Goal: Information Seeking & Learning: Learn about a topic

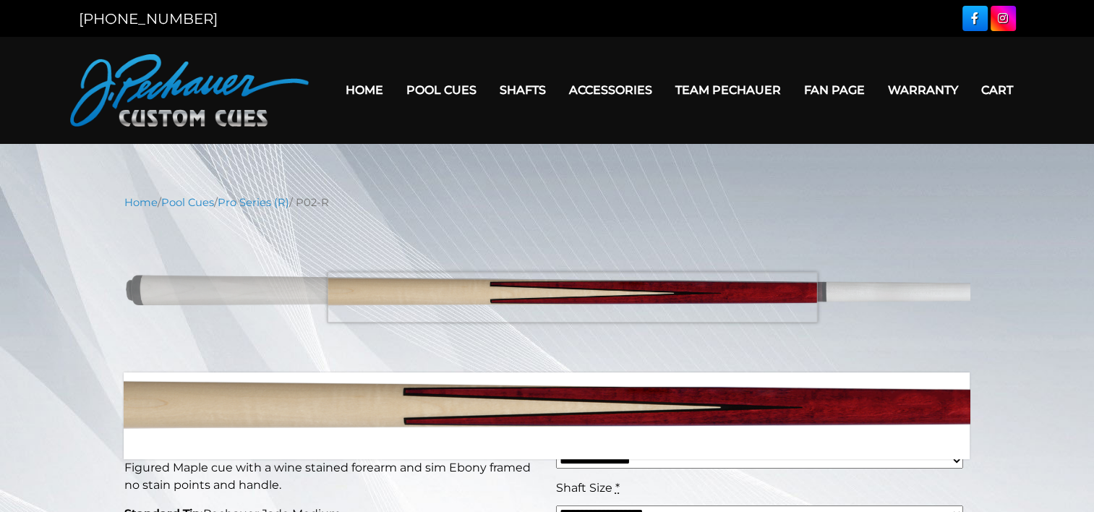
click at [572, 297] on img at bounding box center [547, 291] width 846 height 141
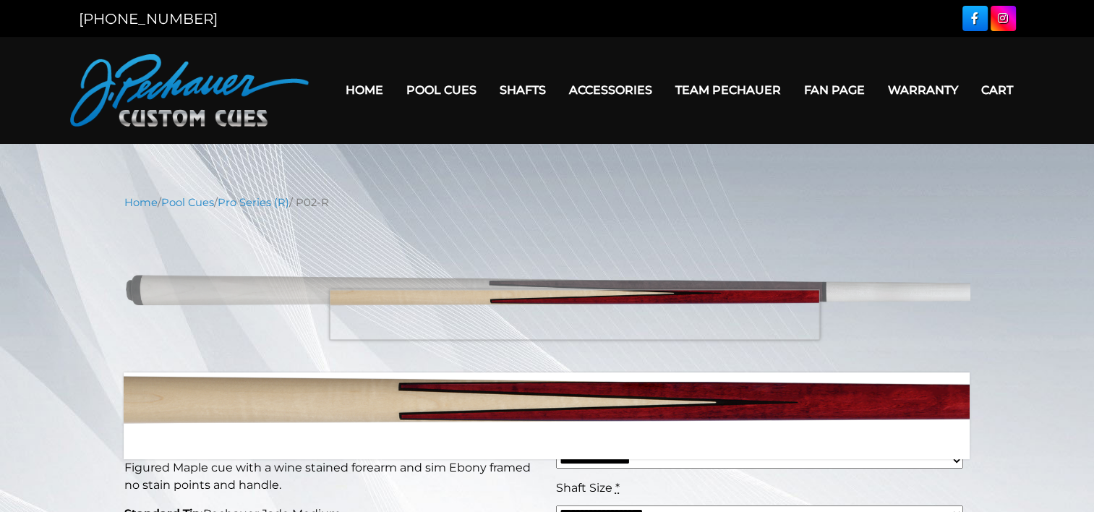
drag, startPoint x: 575, startPoint y: 294, endPoint x: 569, endPoint y: 364, distance: 71.1
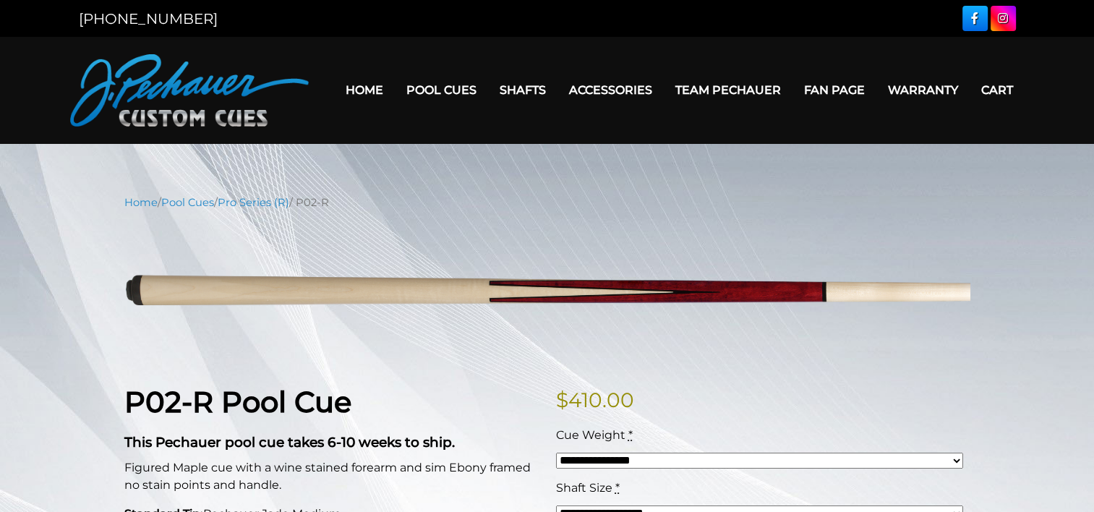
drag, startPoint x: 569, startPoint y: 364, endPoint x: 441, endPoint y: 225, distance: 189.3
click at [441, 225] on img at bounding box center [547, 291] width 846 height 141
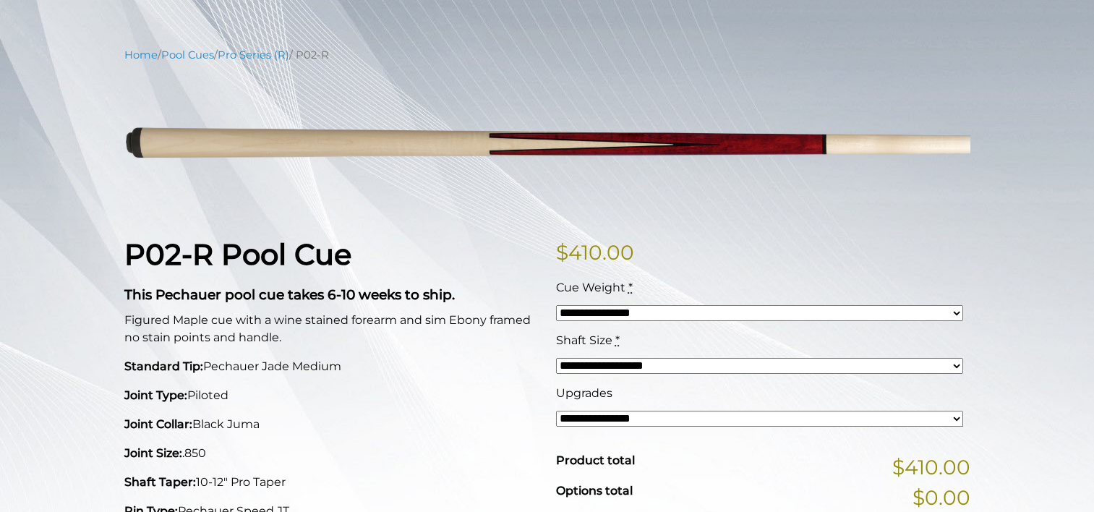
scroll to position [151, 0]
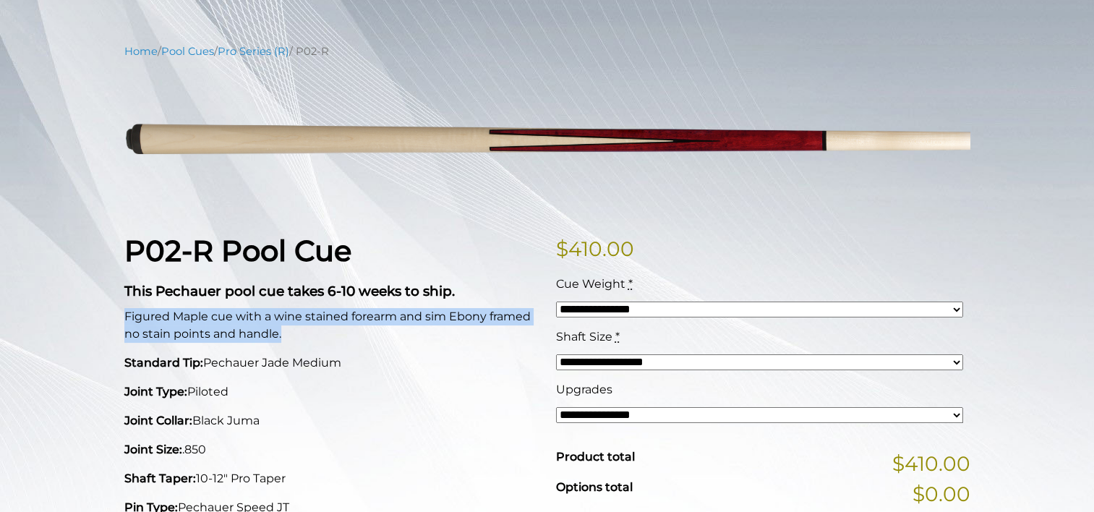
drag, startPoint x: 286, startPoint y: 337, endPoint x: 121, endPoint y: 318, distance: 165.9
click at [121, 318] on div "P02-R Pool Cue This Pechauer pool cue takes 6-10 weeks to ship. Figured Maple c…" at bounding box center [332, 501] width 432 height 535
copy p "Figured Maple cue with a wine stained forearm and sim Ebony framed no stain poi…"
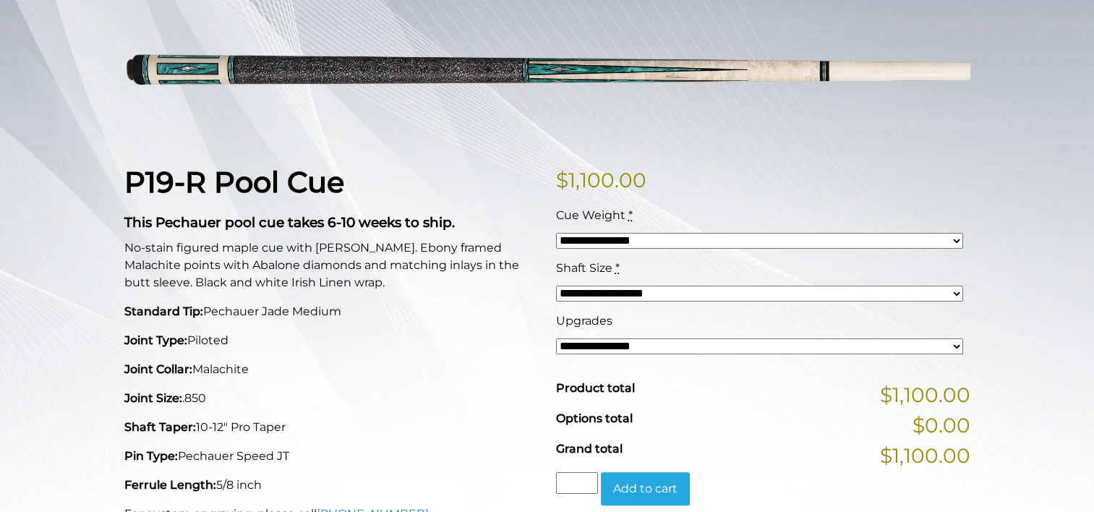
scroll to position [221, 0]
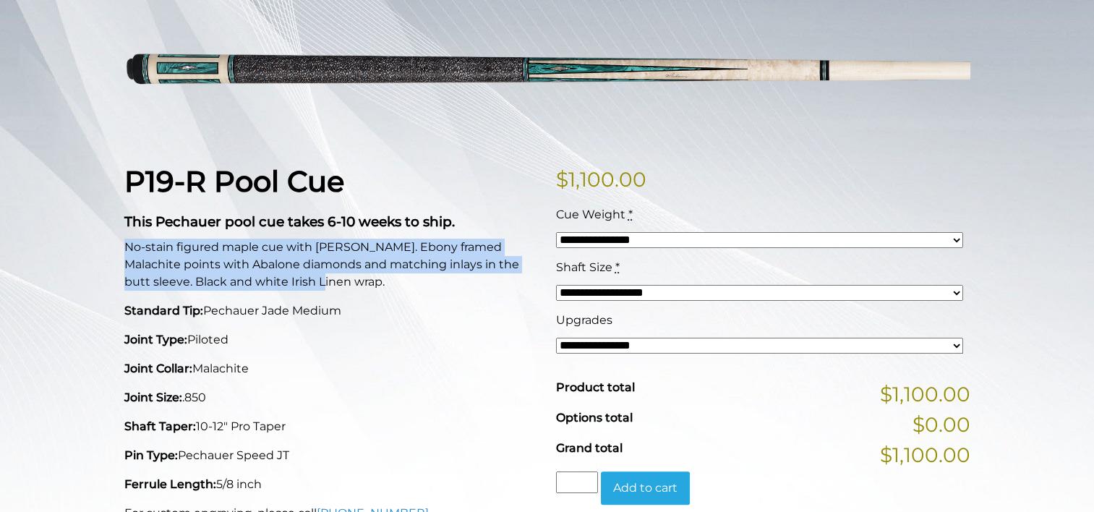
drag, startPoint x: 294, startPoint y: 281, endPoint x: 124, endPoint y: 247, distance: 172.6
click at [124, 247] on p "No-stain figured maple cue with [PERSON_NAME]. Ebony framed Malachite points wi…" at bounding box center [331, 265] width 414 height 52
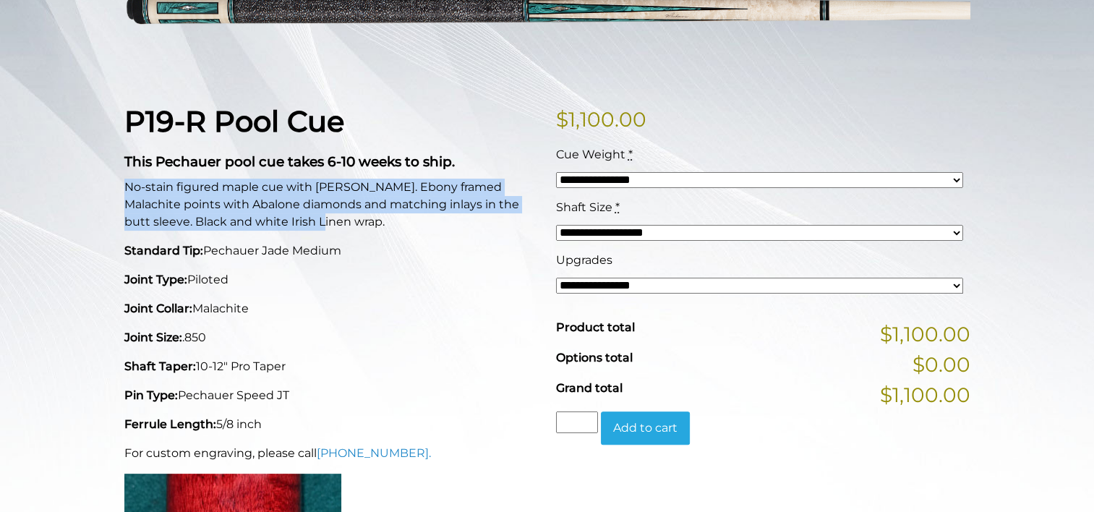
scroll to position [266, 0]
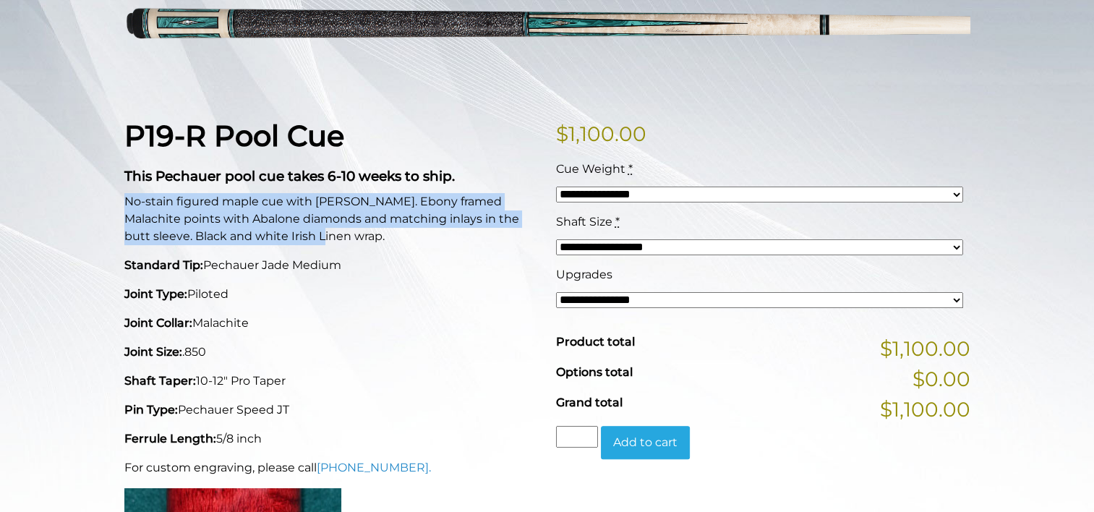
copy p "No-stain figured maple cue with [PERSON_NAME]. Ebony framed Malachite points wi…"
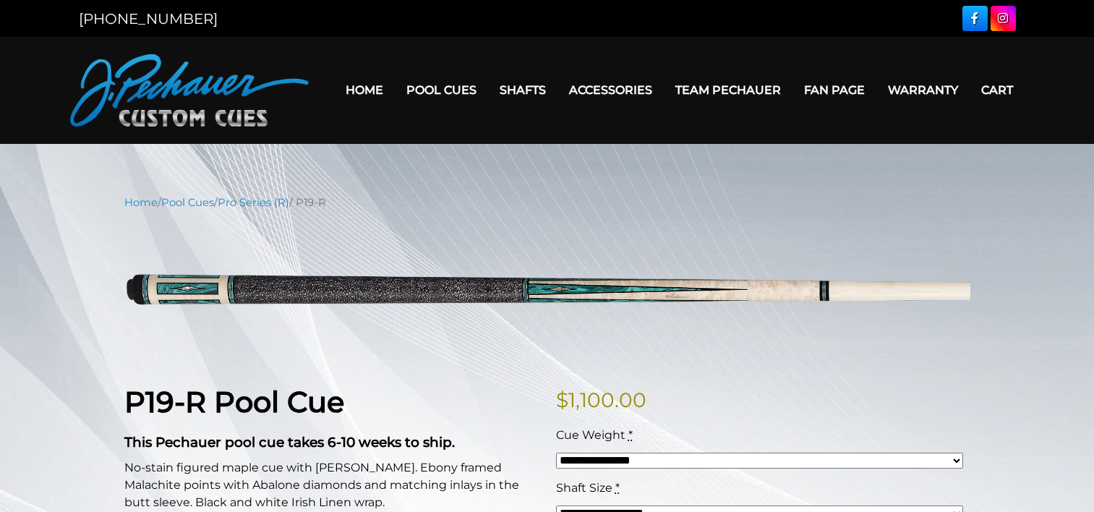
scroll to position [266, 0]
